Goal: Information Seeking & Learning: Learn about a topic

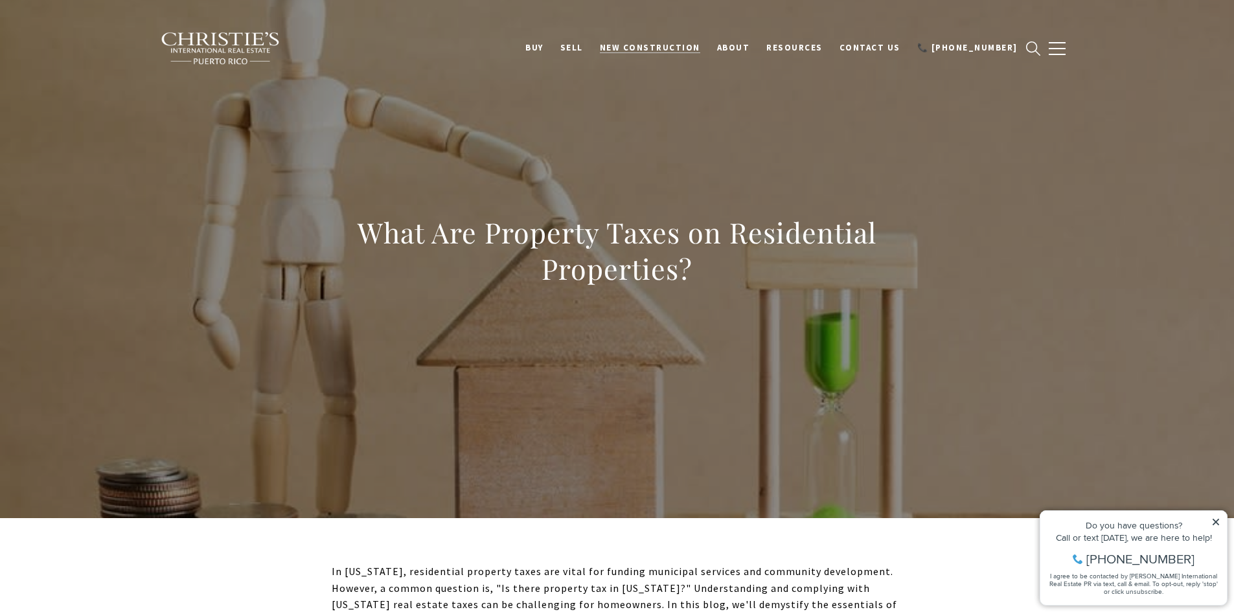
click at [685, 51] on span "New Construction" at bounding box center [650, 47] width 100 height 11
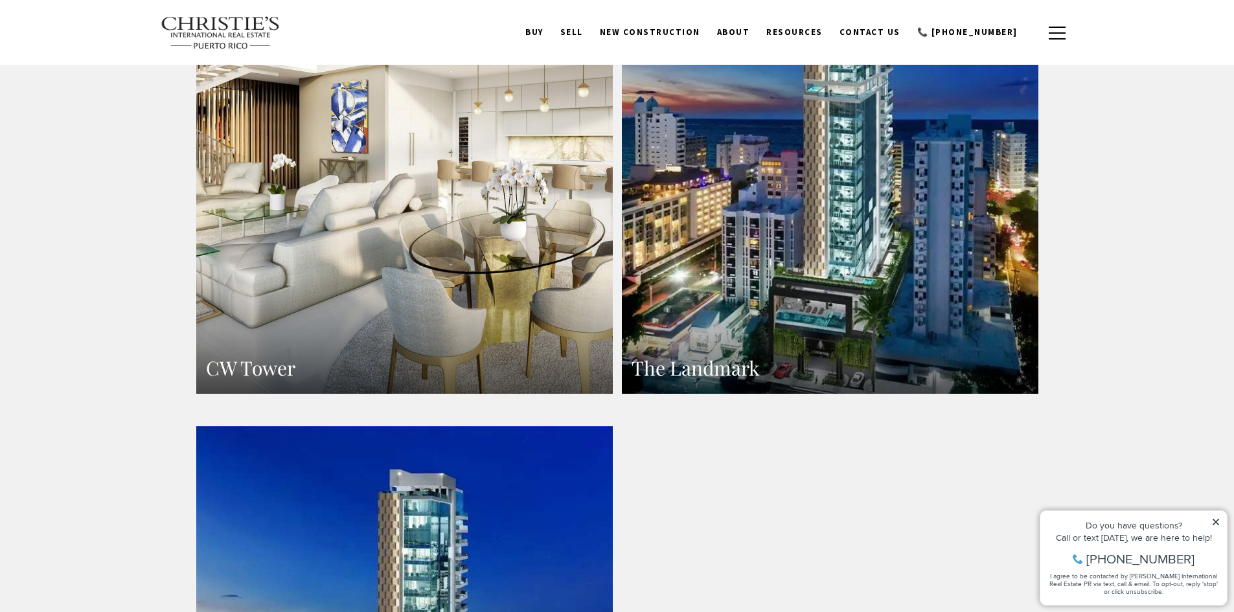
scroll to position [1490, 0]
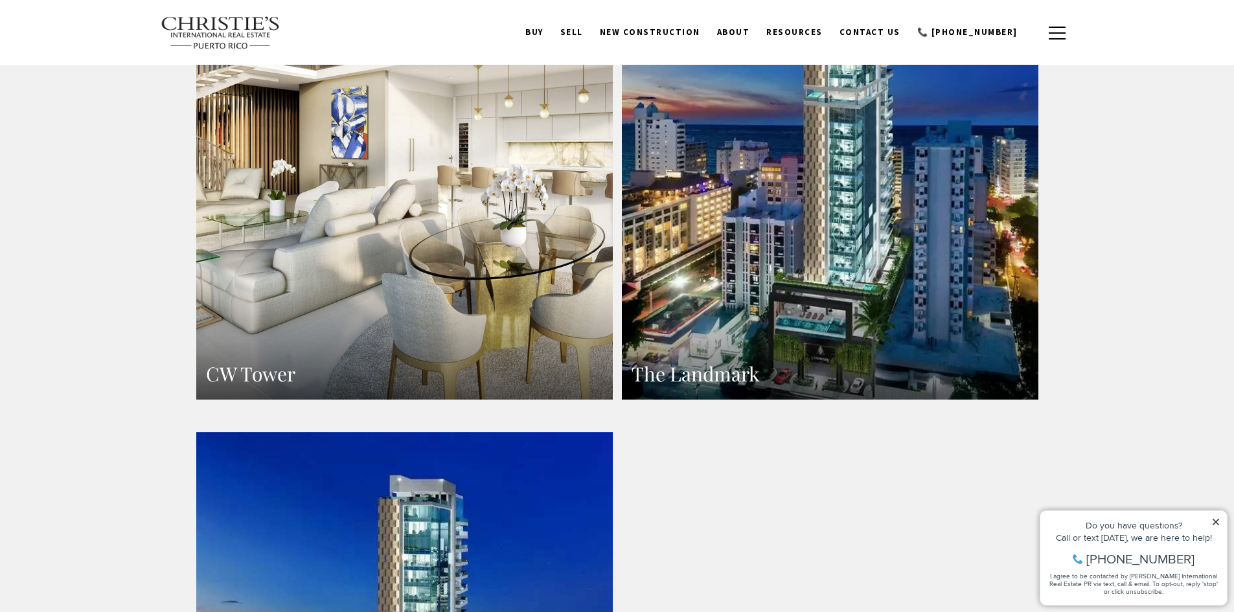
click at [687, 235] on link "The Landmark" at bounding box center [830, 145] width 417 height 509
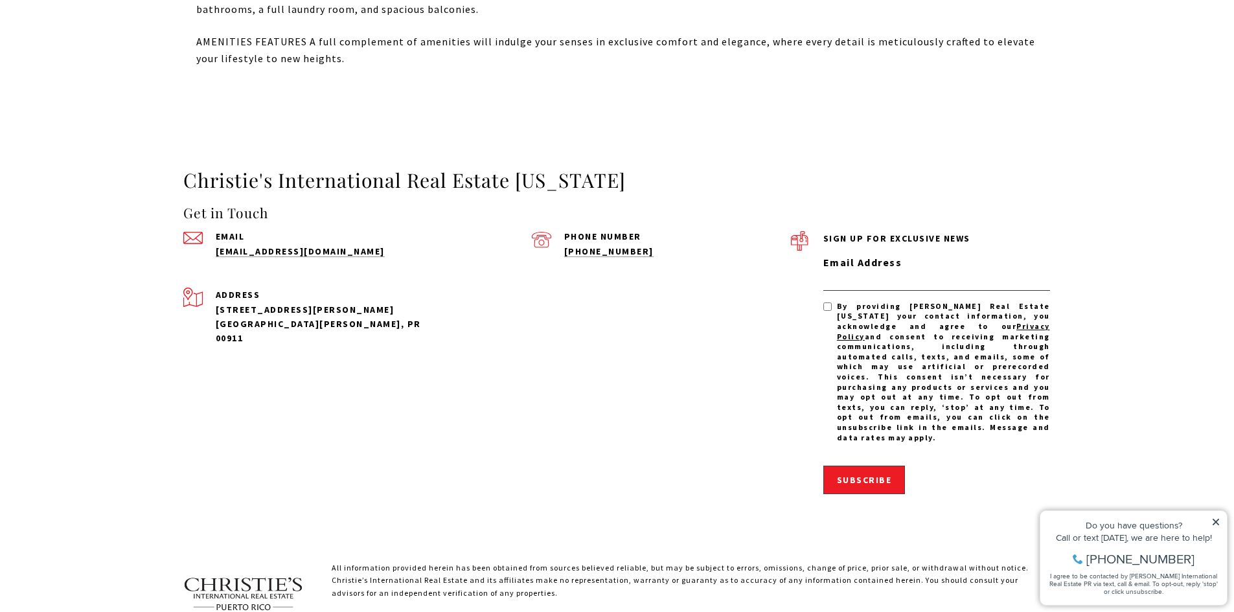
scroll to position [406, 0]
